Goal: Task Accomplishment & Management: Use online tool/utility

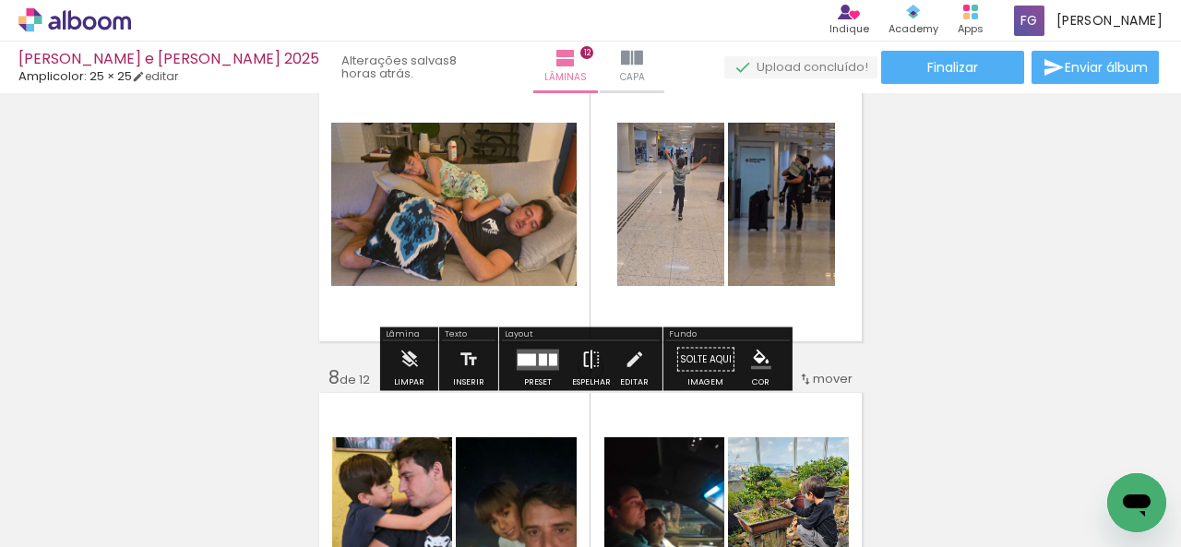
scroll to position [2122, 0]
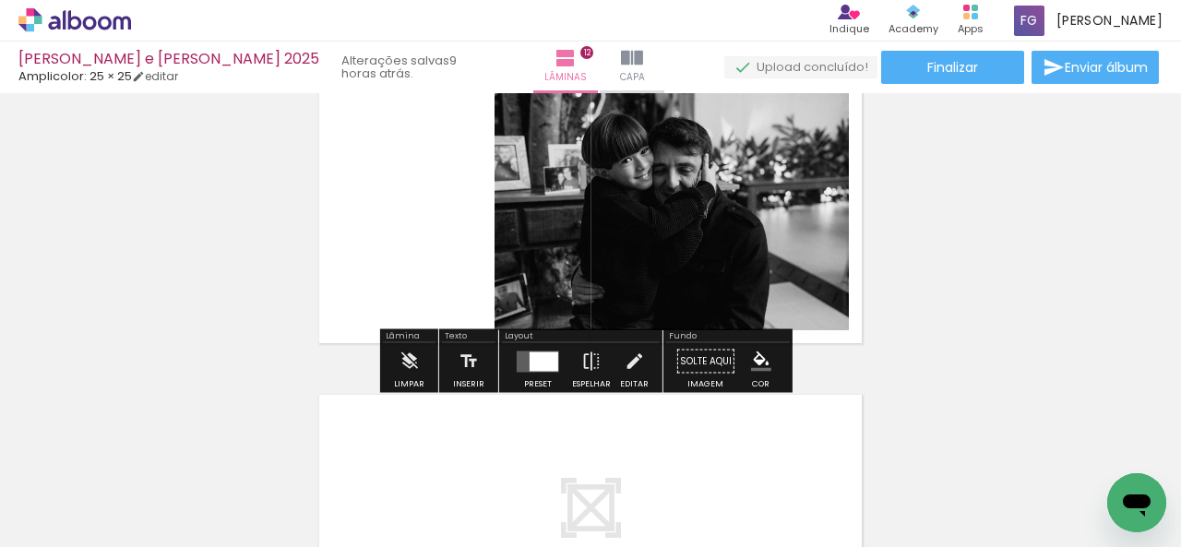
scroll to position [3586, 0]
